Goal: Task Accomplishment & Management: Use online tool/utility

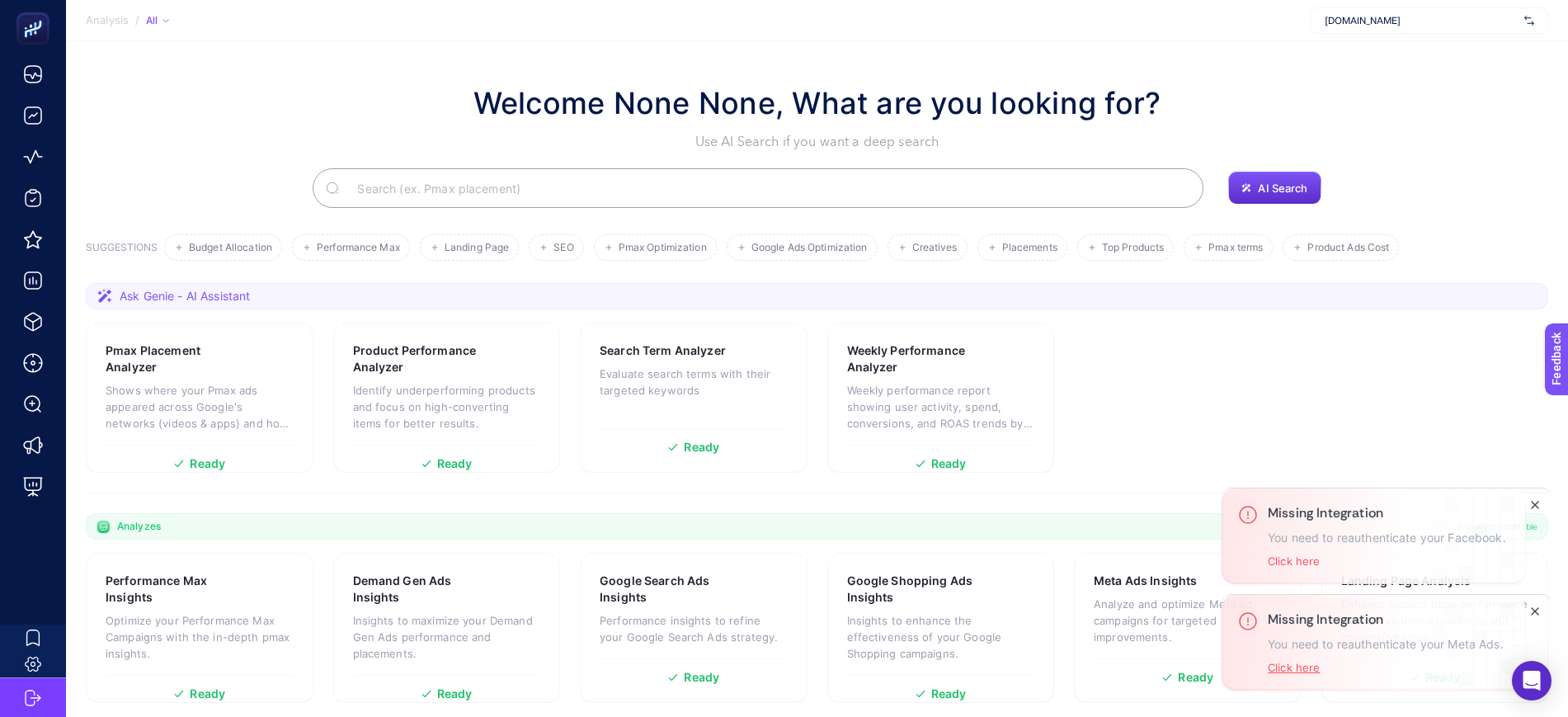
click at [1309, 668] on button "Click here" at bounding box center [1294, 668] width 52 height 14
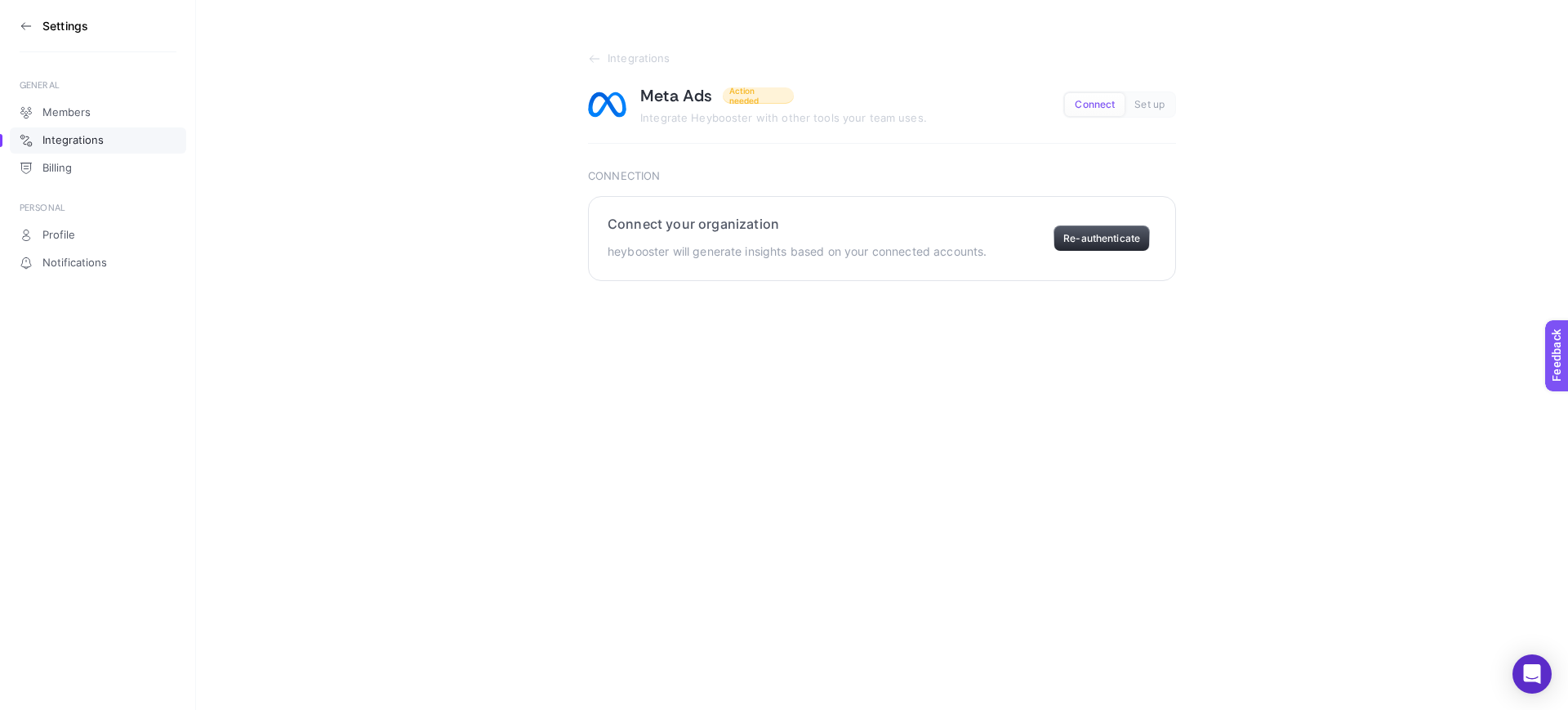
click at [1090, 244] on button "Re-authenticate" at bounding box center [1102, 238] width 96 height 26
